Goal: Complete application form

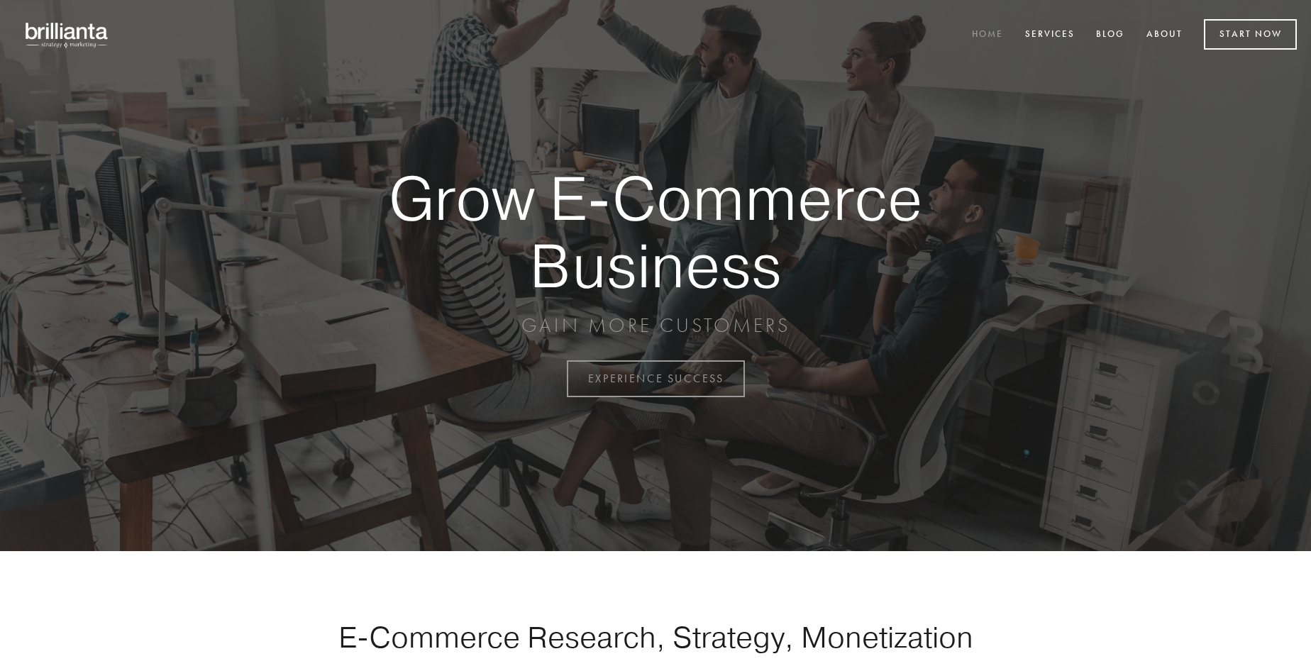
scroll to position [3719, 0]
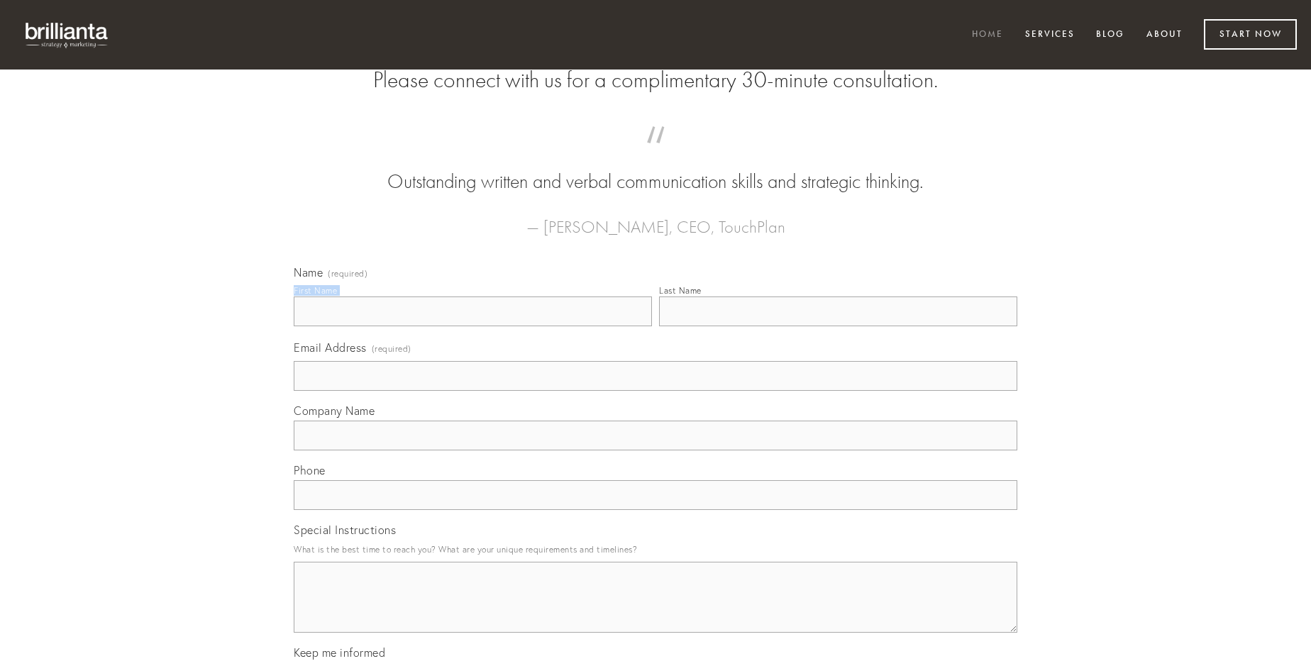
type input "[PERSON_NAME] PhD"
click at [838, 326] on input "Last Name" at bounding box center [838, 312] width 358 height 30
type input "[PERSON_NAME] PhD"
click at [655, 391] on input "Email Address (required)" at bounding box center [656, 376] width 724 height 30
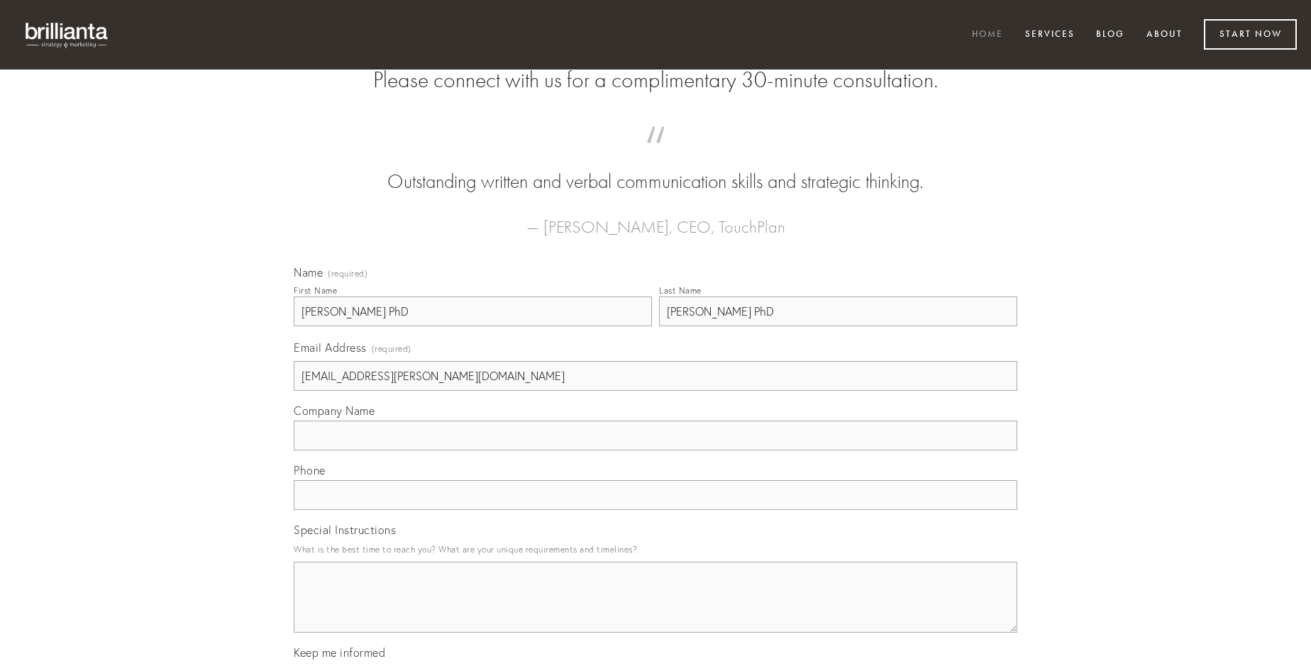
type input "[EMAIL_ADDRESS][PERSON_NAME][DOMAIN_NAME]"
click at [655, 450] on input "Company Name" at bounding box center [656, 436] width 724 height 30
type input "anser"
click at [655, 510] on input "text" at bounding box center [656, 495] width 724 height 30
click at [655, 610] on textarea "Special Instructions" at bounding box center [656, 597] width 724 height 71
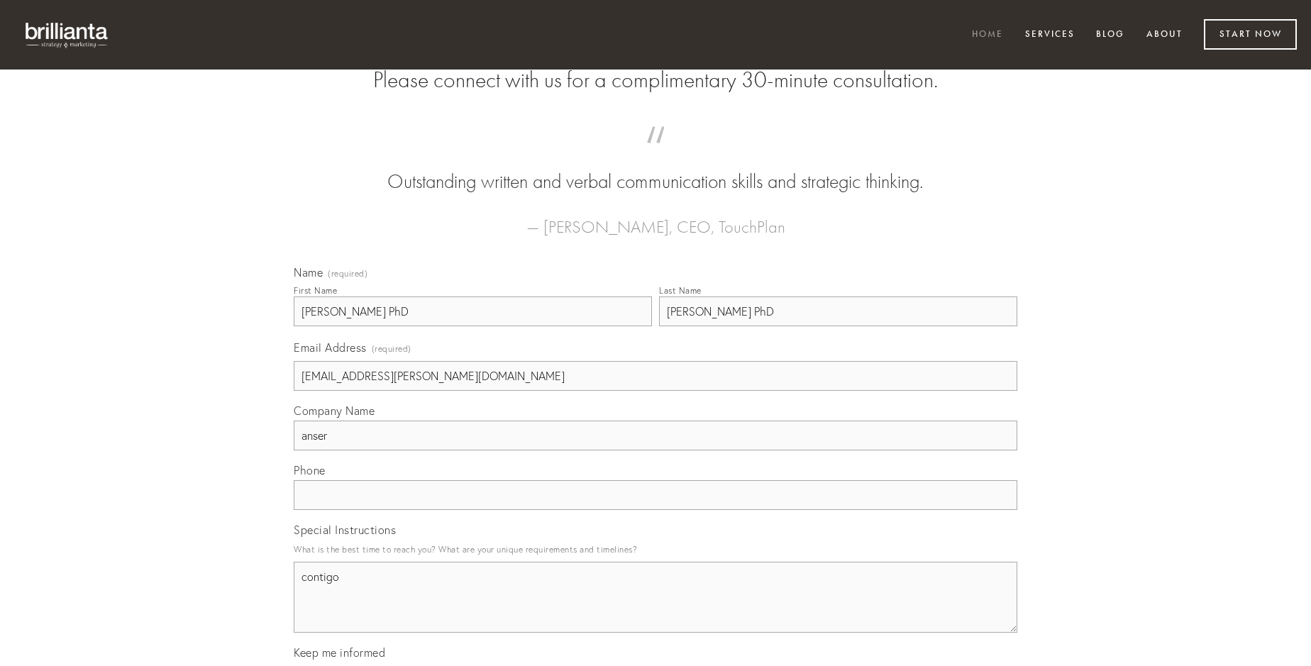
type textarea "contigo"
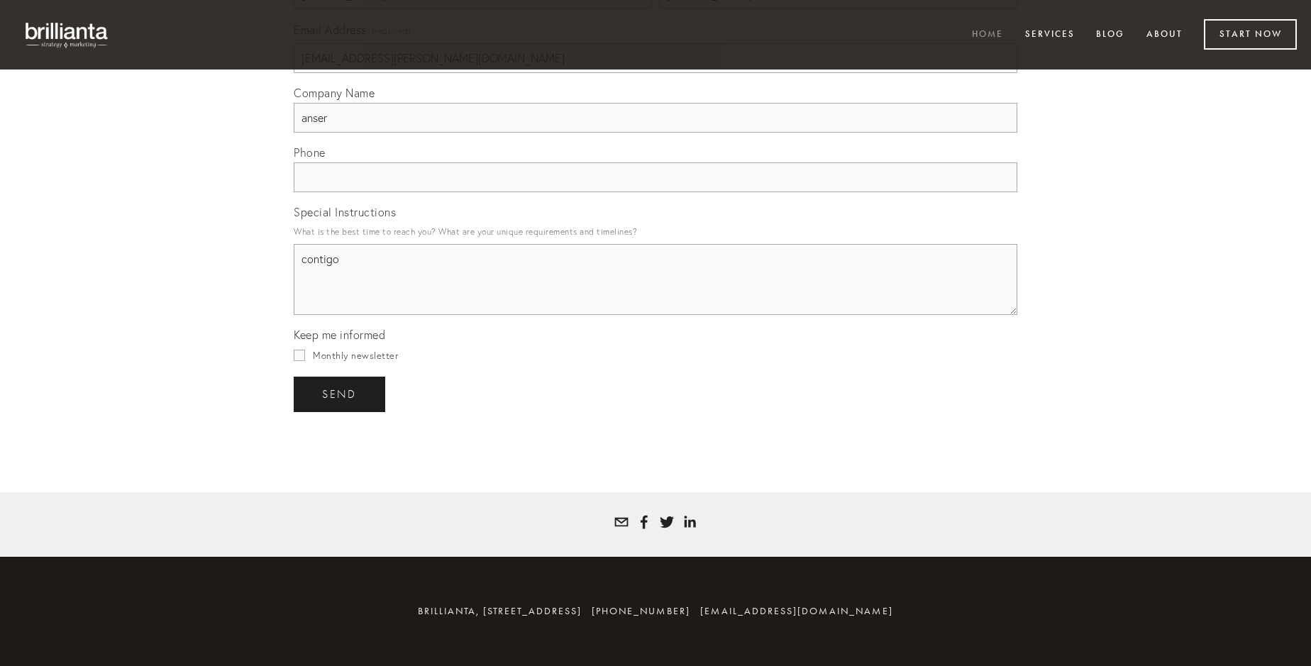
click at [341, 394] on span "send" at bounding box center [339, 394] width 35 height 13
